Goal: Task Accomplishment & Management: Use online tool/utility

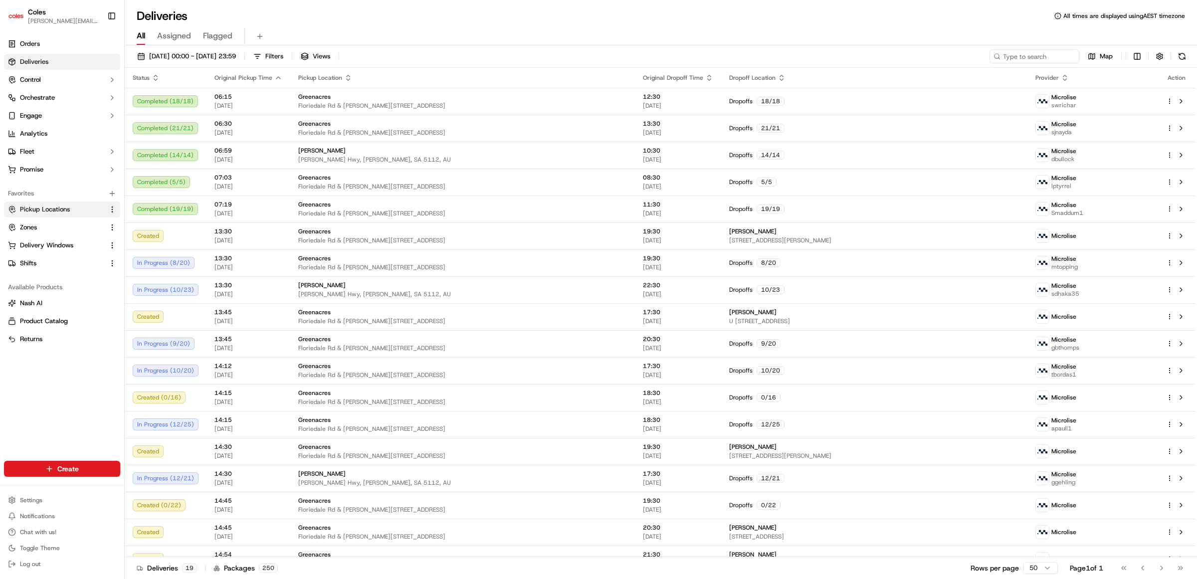
click at [42, 208] on span "Pickup Locations" at bounding box center [45, 209] width 50 height 9
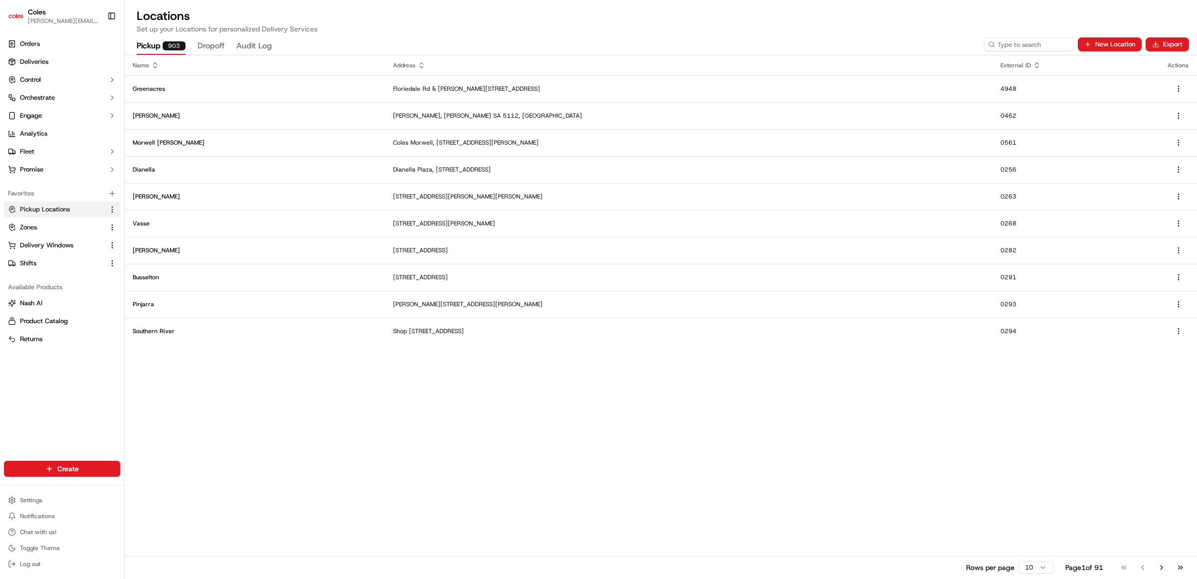
click at [198, 40] on button "Dropoff" at bounding box center [210, 46] width 27 height 17
click at [146, 43] on button "Pickup 903" at bounding box center [161, 46] width 49 height 17
click at [1172, 43] on button "Export" at bounding box center [1166, 44] width 43 height 14
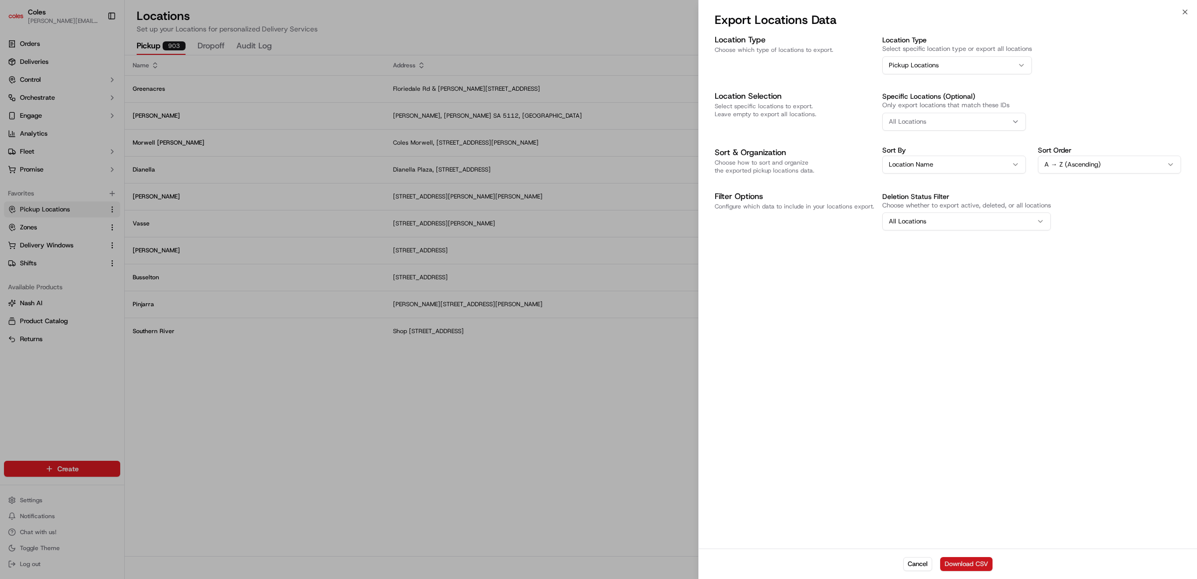
click at [971, 561] on button "Download CSV" at bounding box center [966, 564] width 52 height 14
